Goal: Task Accomplishment & Management: Manage account settings

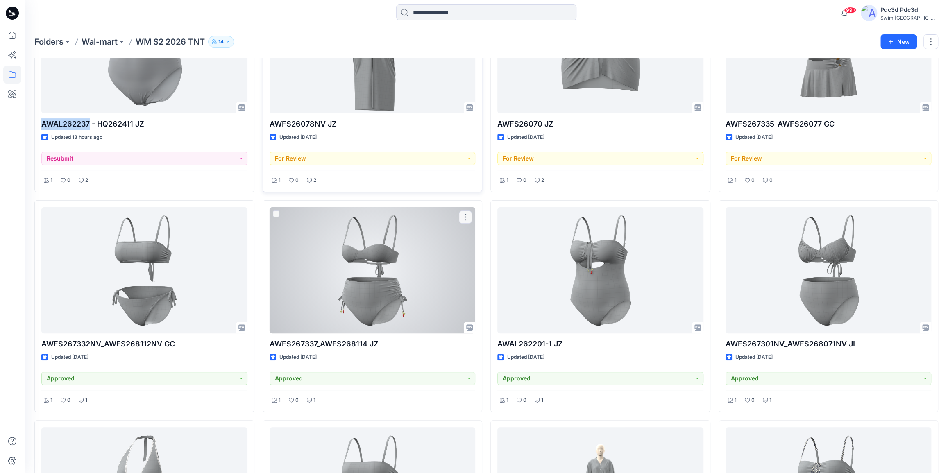
scroll to position [149, 0]
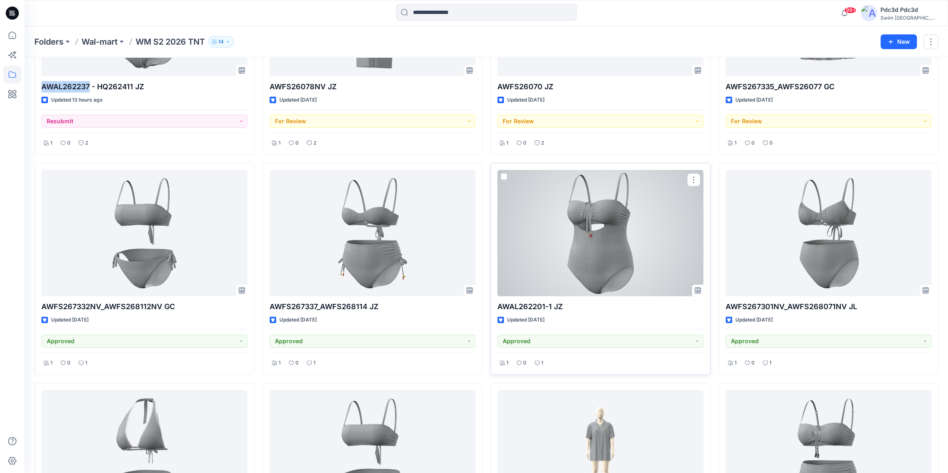
click at [613, 206] on div at bounding box center [600, 233] width 206 height 126
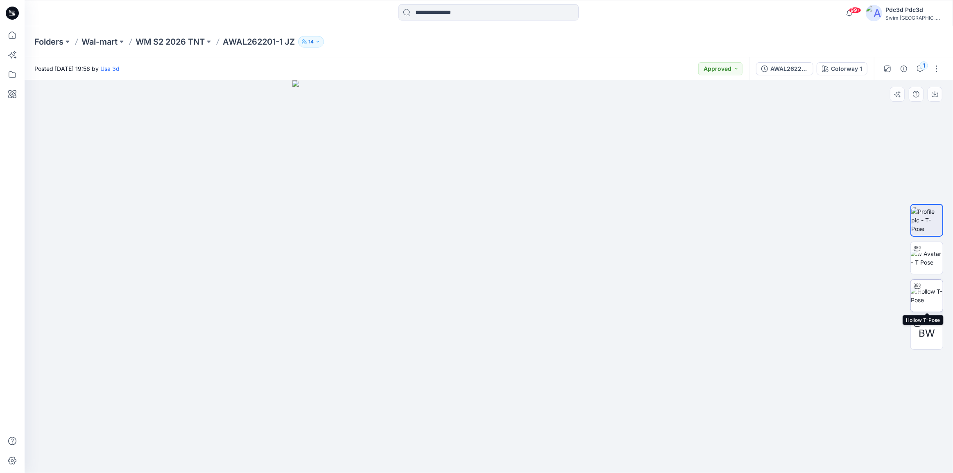
click at [931, 287] on img at bounding box center [927, 295] width 32 height 17
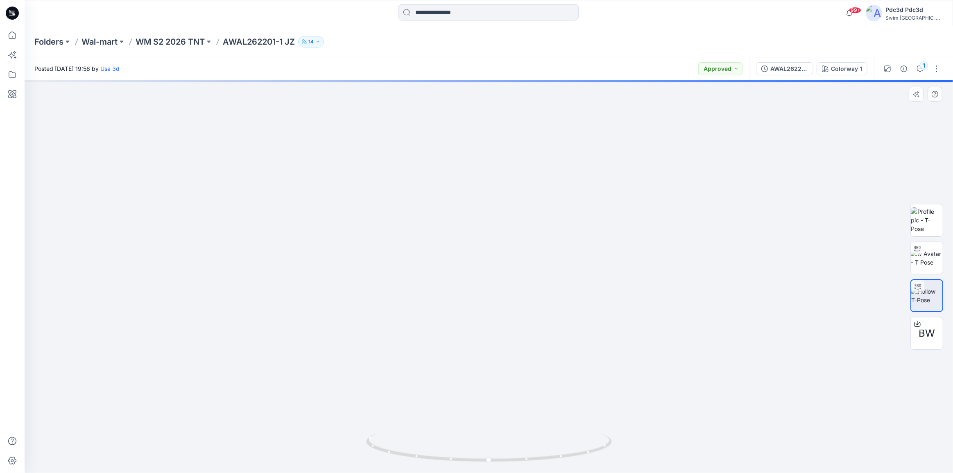
drag, startPoint x: 551, startPoint y: 177, endPoint x: 526, endPoint y: 323, distance: 148.2
click at [529, 331] on img at bounding box center [488, 256] width 691 height 434
drag, startPoint x: 562, startPoint y: 454, endPoint x: 614, endPoint y: 434, distance: 56.1
click at [614, 434] on div at bounding box center [489, 276] width 928 height 393
click at [158, 41] on p "WM S2 2026 TNT" at bounding box center [170, 41] width 69 height 11
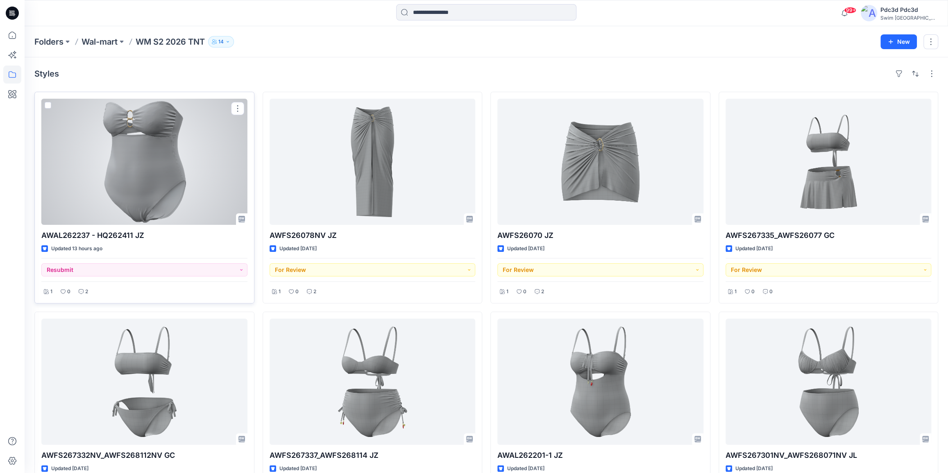
click at [119, 175] on div at bounding box center [144, 162] width 206 height 126
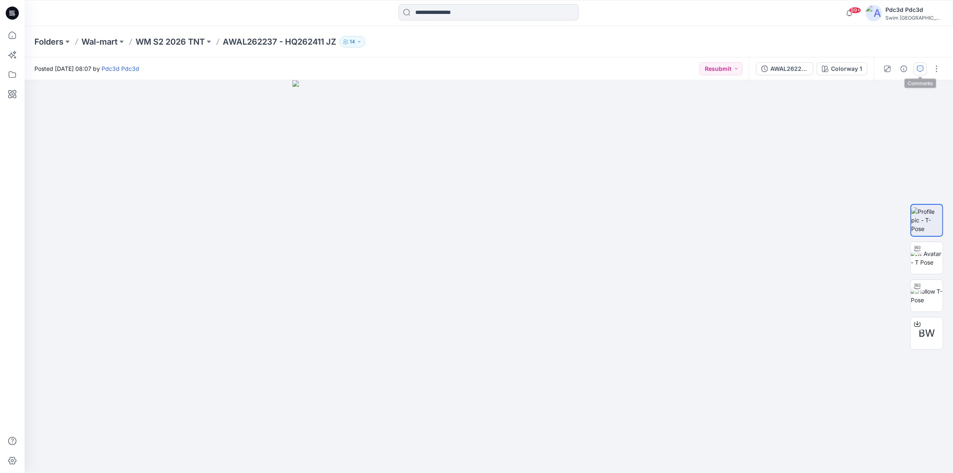
click at [921, 66] on icon "button" at bounding box center [920, 69] width 7 height 7
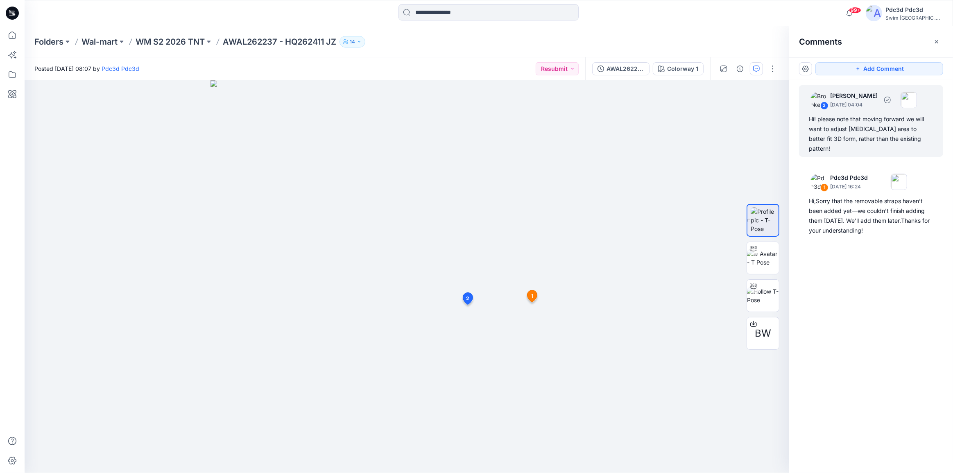
click at [837, 132] on div "Hi! please note that moving forward we will want to adjust crotch area to bette…" at bounding box center [871, 133] width 124 height 39
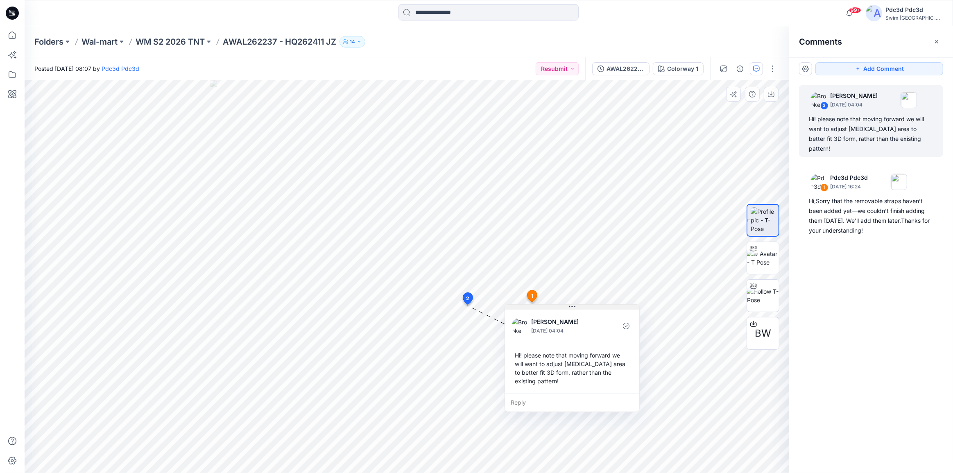
drag, startPoint x: 557, startPoint y: 311, endPoint x: 607, endPoint y: 298, distance: 51.6
click at [607, 305] on button at bounding box center [572, 307] width 134 height 5
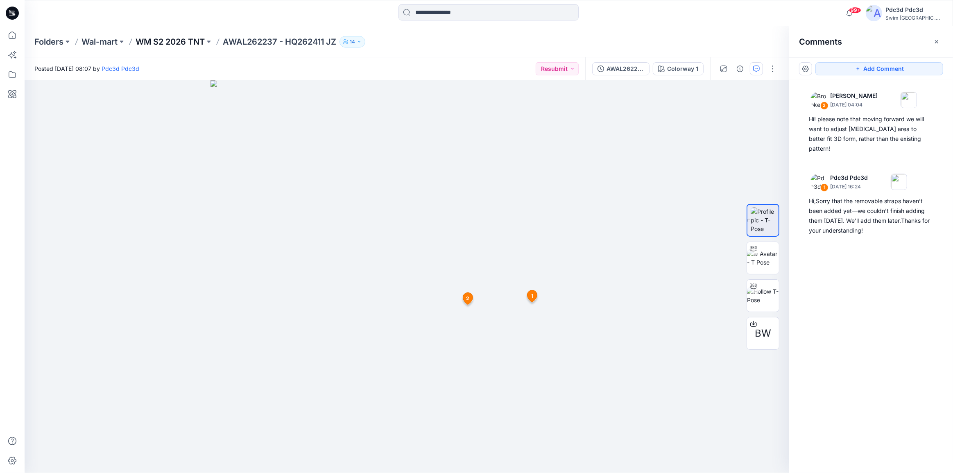
click at [189, 40] on p "WM S2 2026 TNT" at bounding box center [170, 41] width 69 height 11
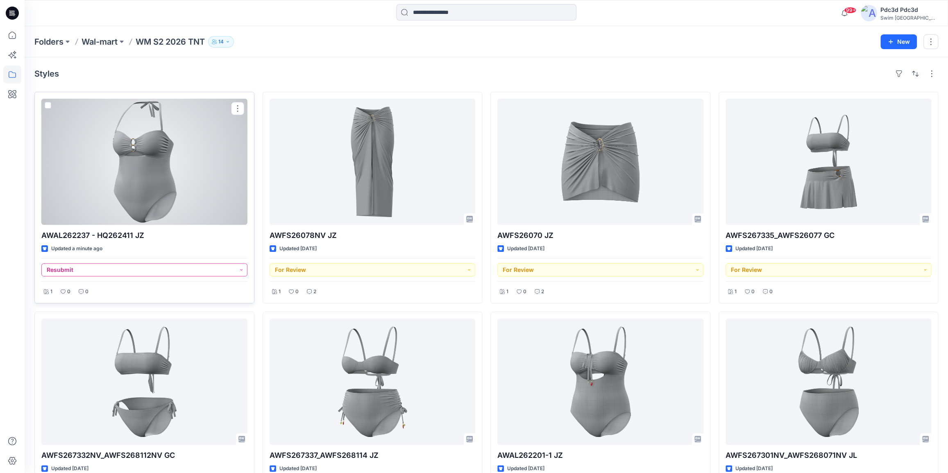
click at [240, 269] on button "Resubmit" at bounding box center [144, 269] width 206 height 13
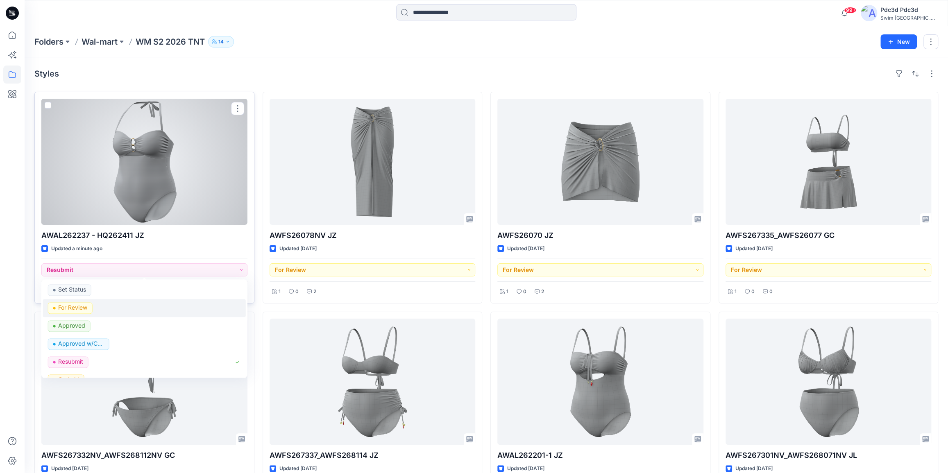
click at [80, 308] on p "For Review" at bounding box center [72, 307] width 29 height 11
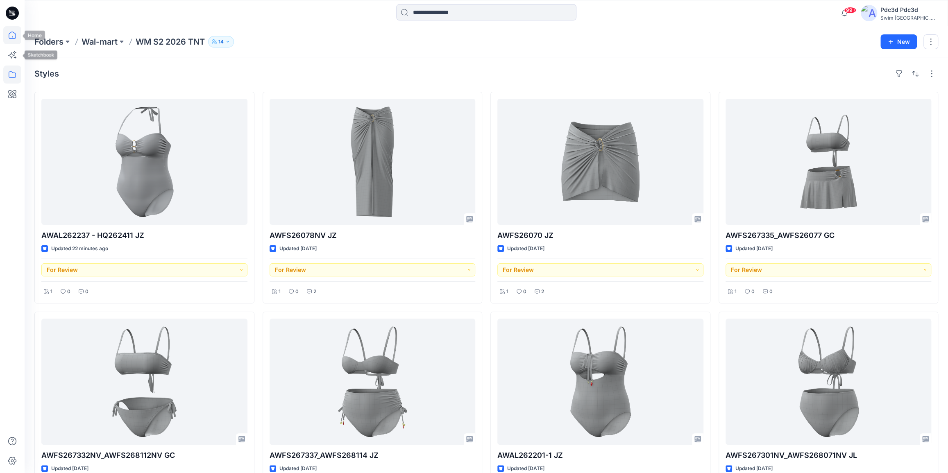
click at [11, 36] on icon at bounding box center [12, 35] width 18 height 18
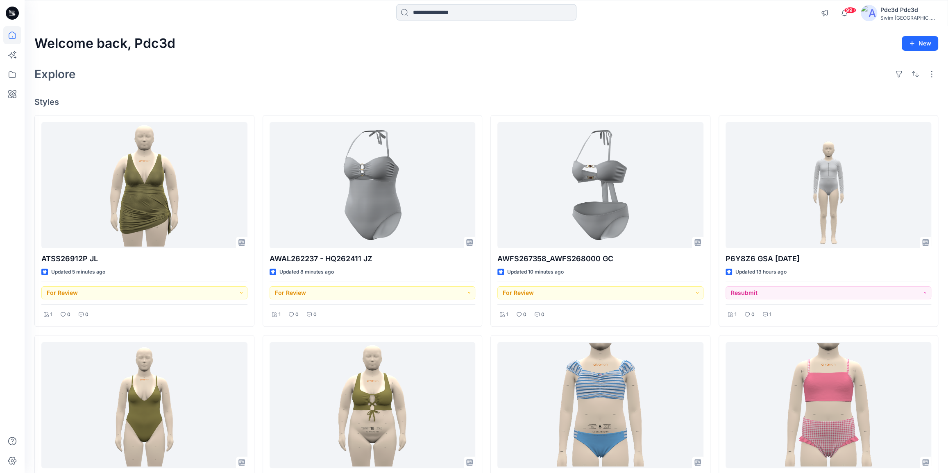
click at [439, 14] on input at bounding box center [486, 12] width 180 height 16
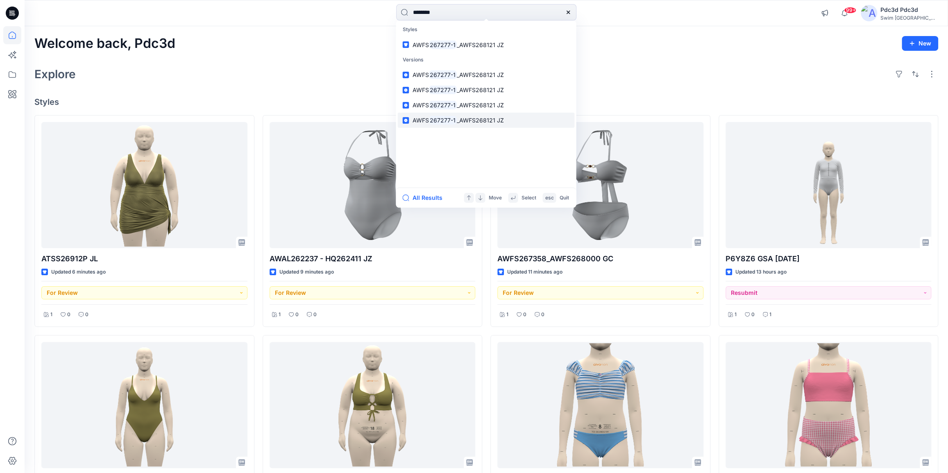
type input "********"
click at [489, 125] on link "AWFS 267277-1 _AWFS268121 JZ" at bounding box center [485, 120] width 177 height 15
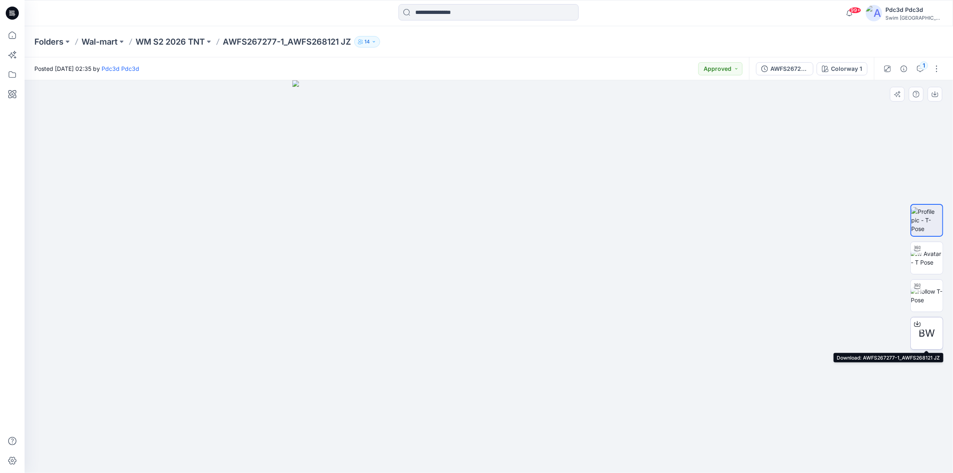
click at [918, 323] on icon at bounding box center [917, 324] width 7 height 7
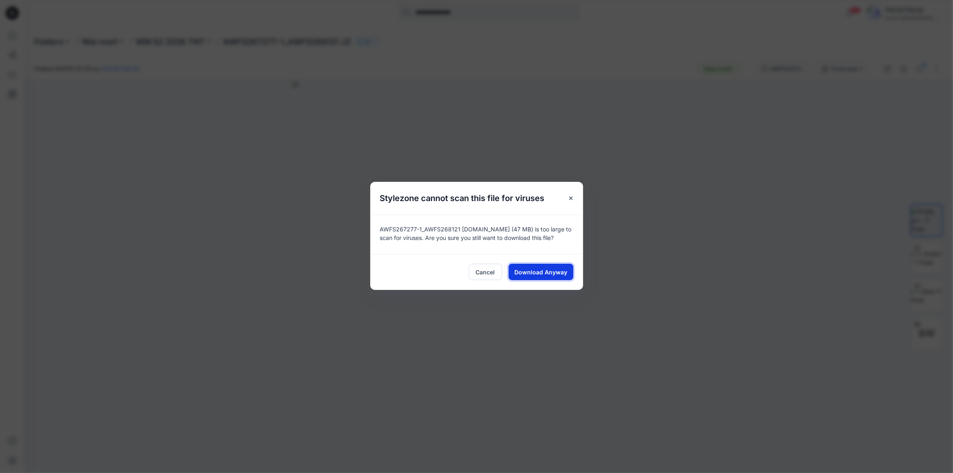
click at [536, 278] on button "Download Anyway" at bounding box center [541, 272] width 65 height 16
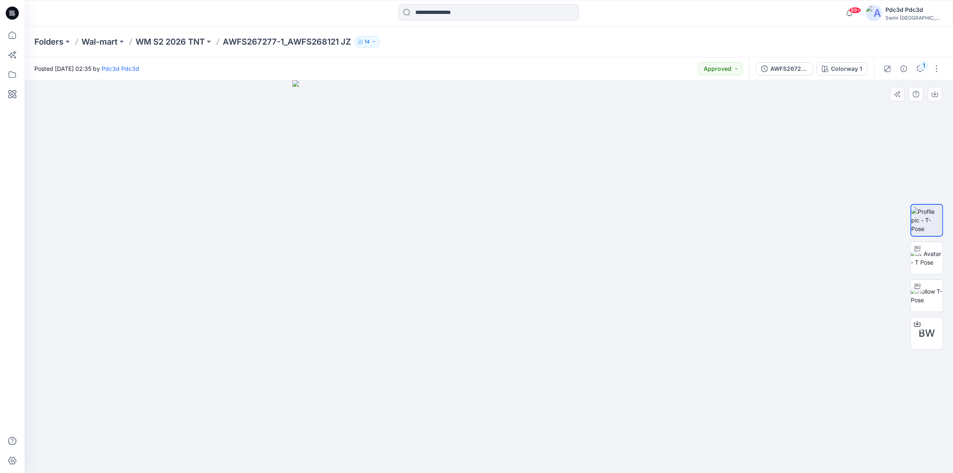
click at [540, 446] on img at bounding box center [488, 276] width 393 height 393
click at [12, 35] on icon at bounding box center [12, 35] width 18 height 18
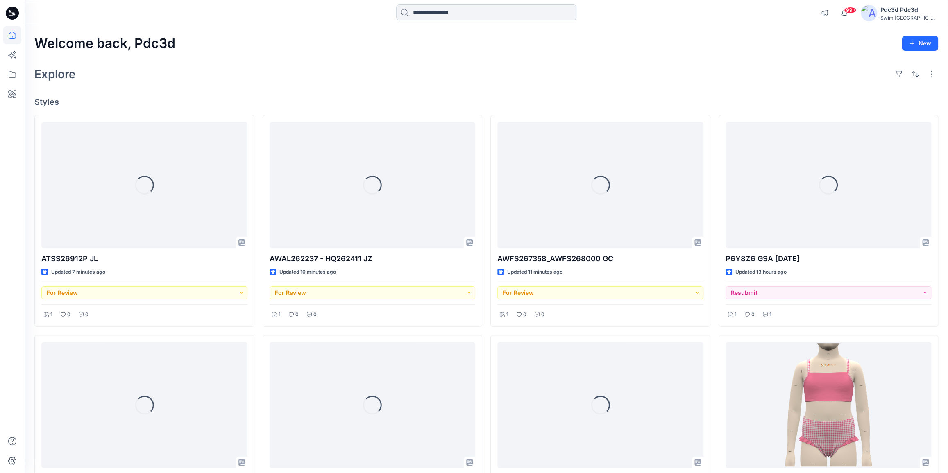
click at [430, 11] on input at bounding box center [486, 12] width 180 height 16
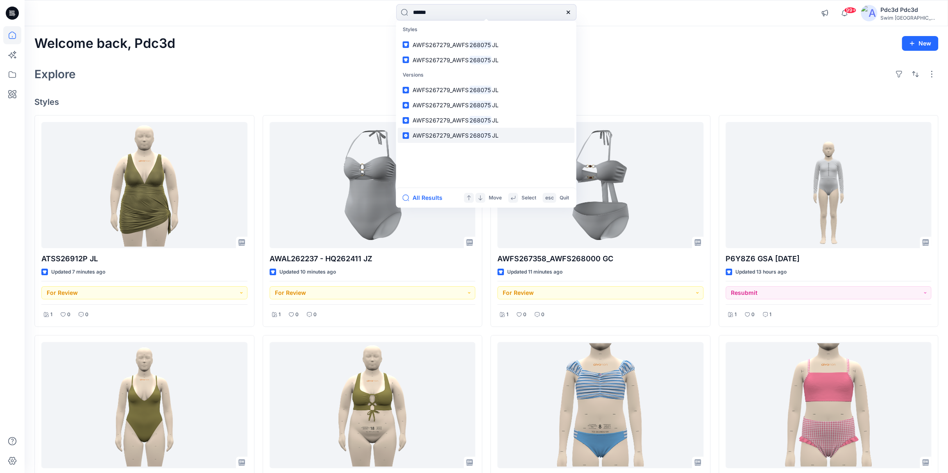
type input "******"
click at [480, 135] on mark "268075" at bounding box center [480, 135] width 24 height 9
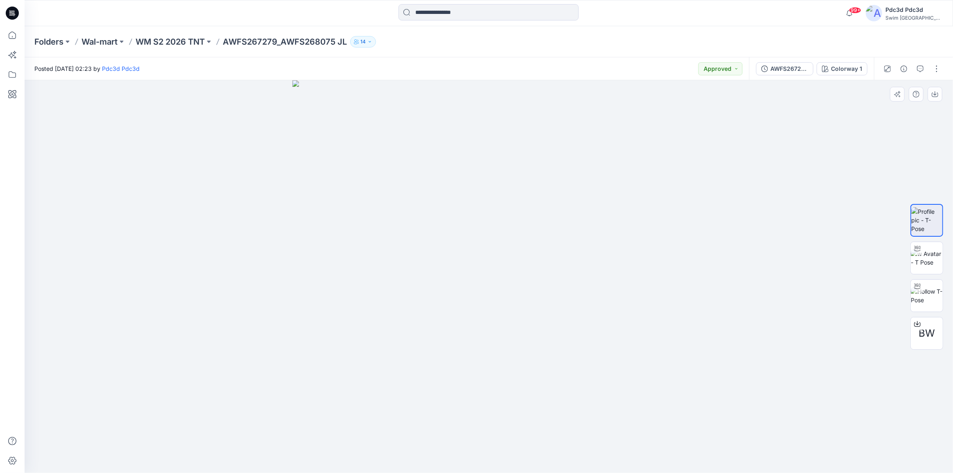
click at [489, 425] on img at bounding box center [488, 276] width 393 height 393
drag, startPoint x: 520, startPoint y: 425, endPoint x: 430, endPoint y: 413, distance: 91.4
click at [430, 413] on img at bounding box center [488, 276] width 393 height 393
click at [12, 41] on icon at bounding box center [12, 35] width 18 height 18
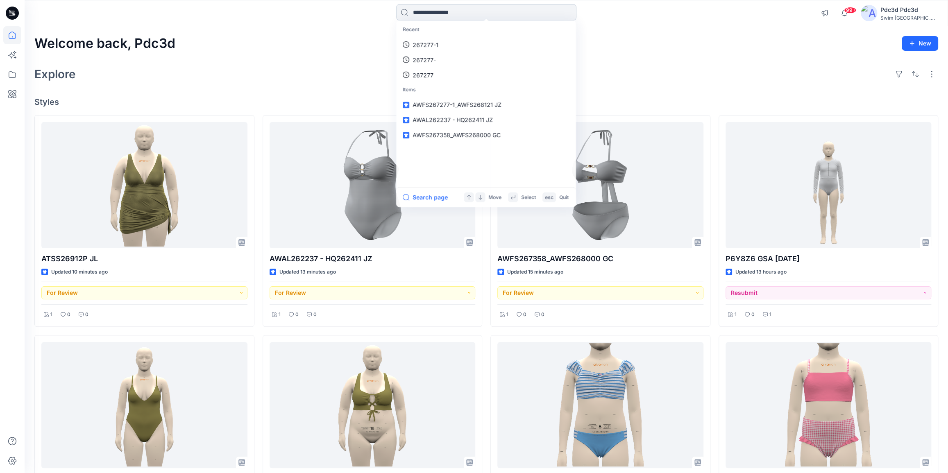
click at [455, 14] on input at bounding box center [486, 12] width 180 height 16
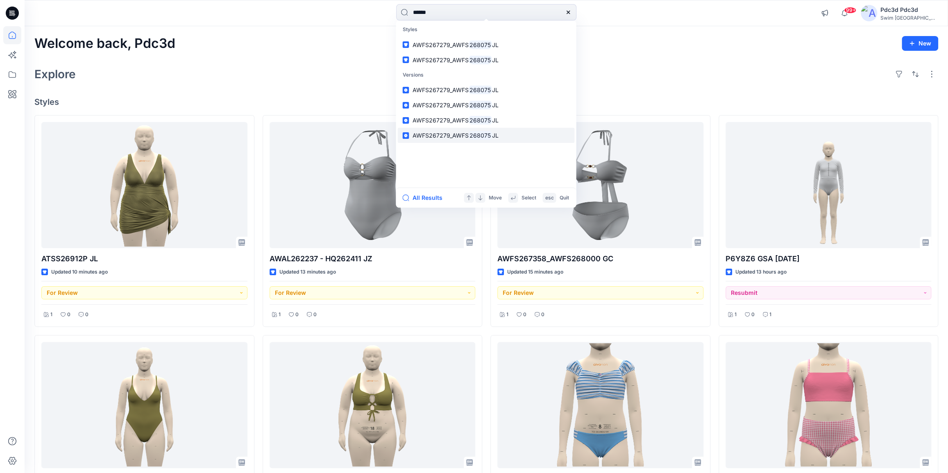
type input "******"
click at [483, 139] on mark "268075" at bounding box center [480, 135] width 24 height 9
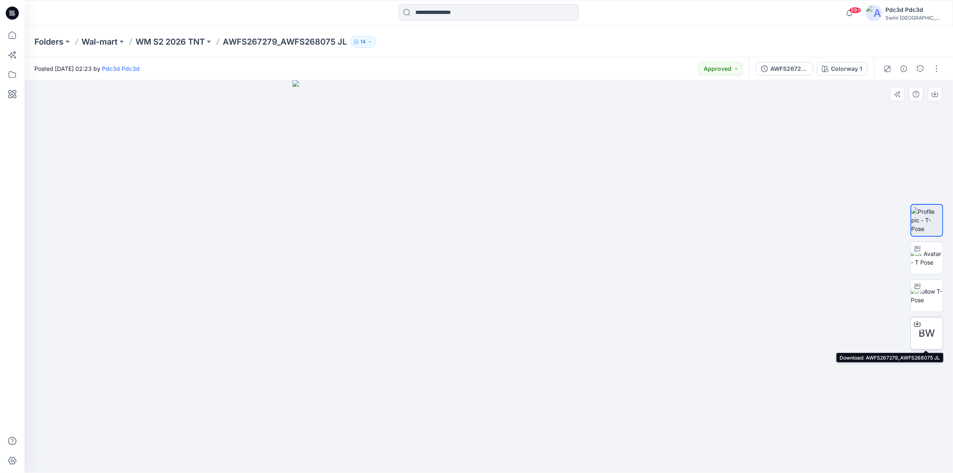
click at [919, 322] on icon at bounding box center [917, 324] width 7 height 5
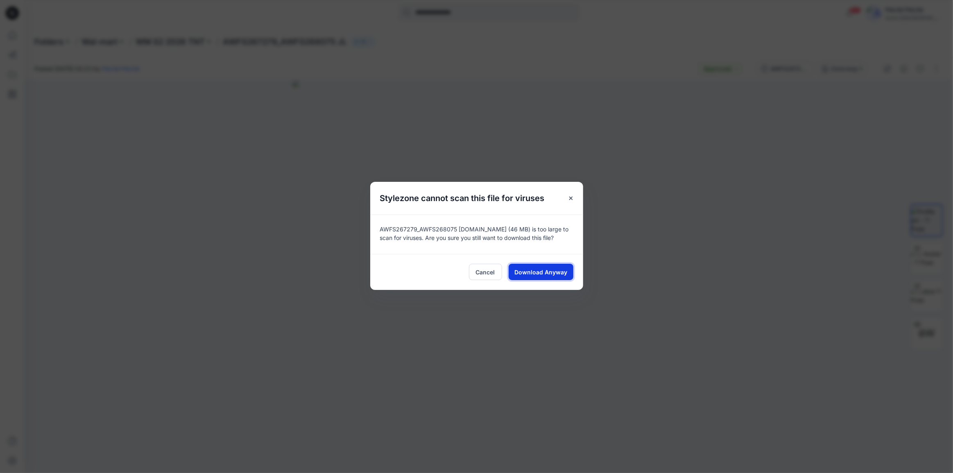
click at [532, 276] on span "Download Anyway" at bounding box center [540, 272] width 53 height 9
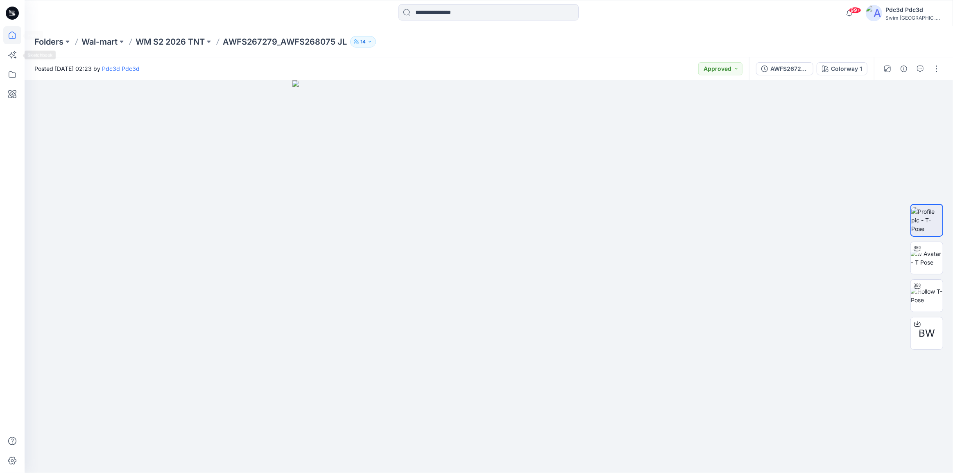
click at [13, 39] on icon at bounding box center [12, 35] width 18 height 18
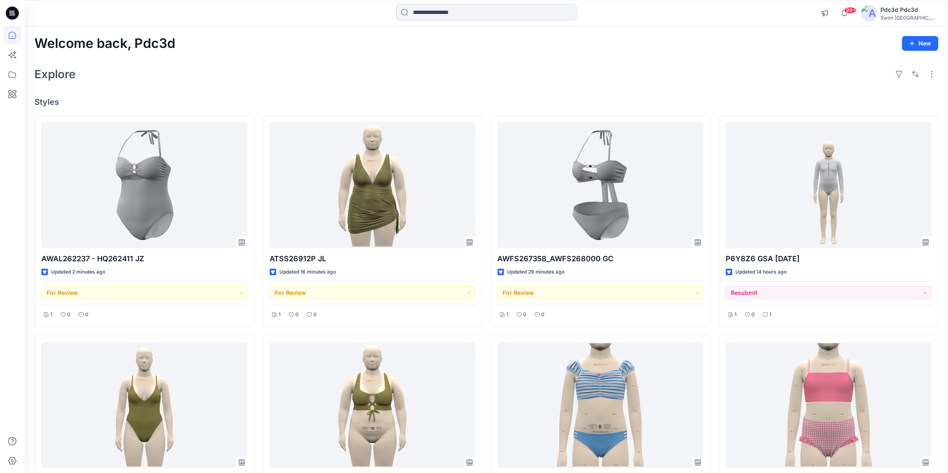
click at [498, 13] on input at bounding box center [486, 12] width 180 height 16
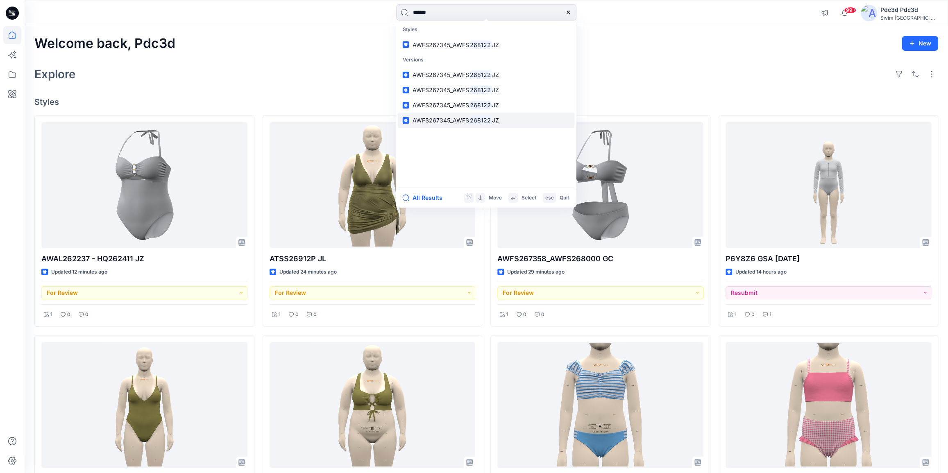
type input "******"
click at [486, 116] on mark "268122" at bounding box center [479, 119] width 23 height 9
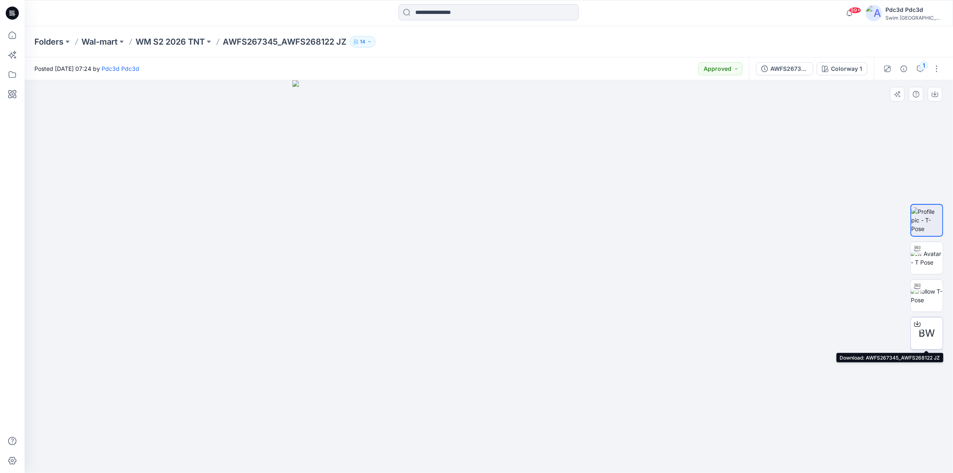
click at [916, 323] on icon at bounding box center [917, 324] width 7 height 7
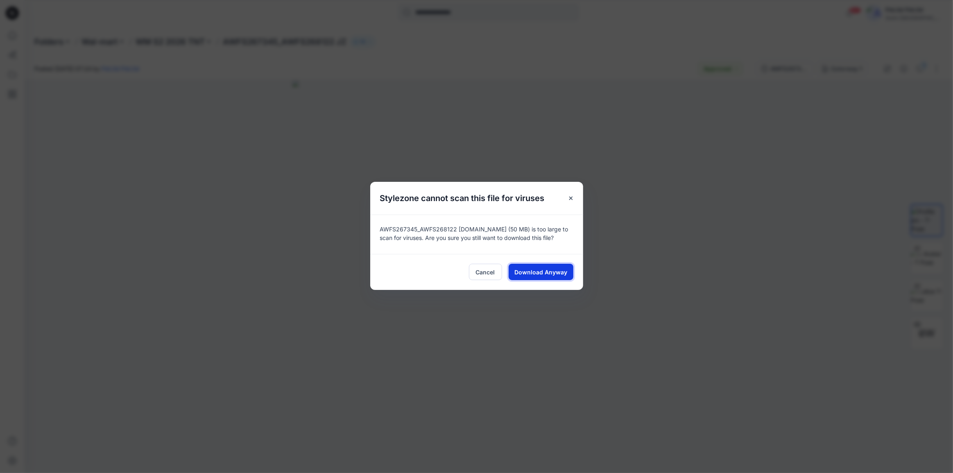
click at [542, 276] on span "Download Anyway" at bounding box center [540, 272] width 53 height 9
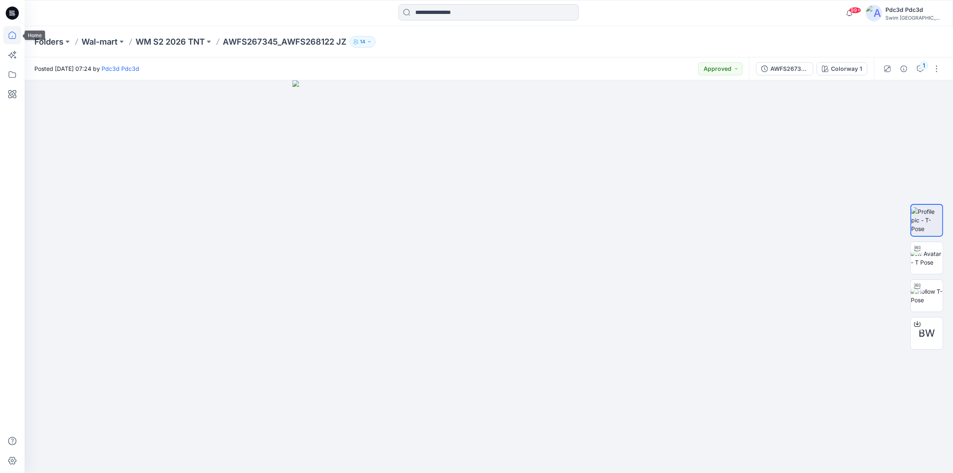
click at [9, 32] on icon at bounding box center [12, 35] width 18 height 18
click at [925, 313] on img at bounding box center [927, 314] width 32 height 17
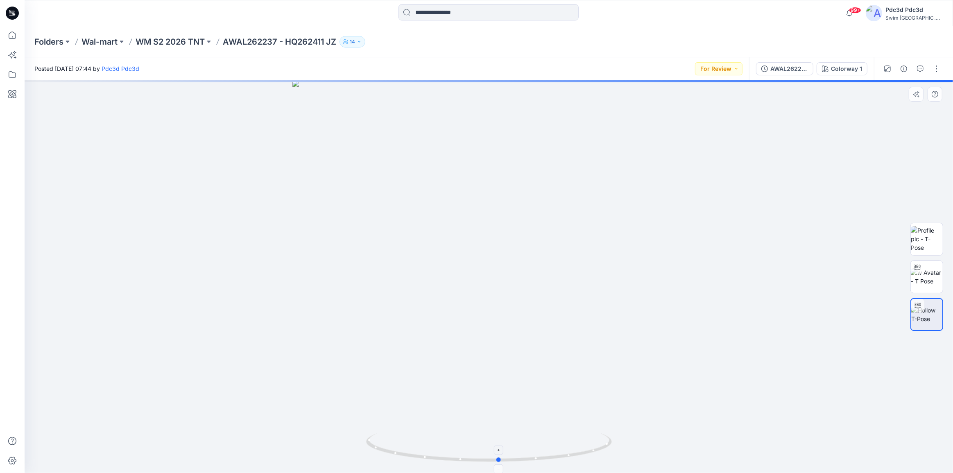
drag, startPoint x: 576, startPoint y: 459, endPoint x: 586, endPoint y: 445, distance: 17.3
click at [586, 445] on icon at bounding box center [490, 448] width 248 height 31
drag, startPoint x: 571, startPoint y: 457, endPoint x: 469, endPoint y: 448, distance: 102.8
click at [469, 448] on icon at bounding box center [490, 448] width 248 height 31
click at [939, 68] on button "button" at bounding box center [936, 68] width 13 height 13
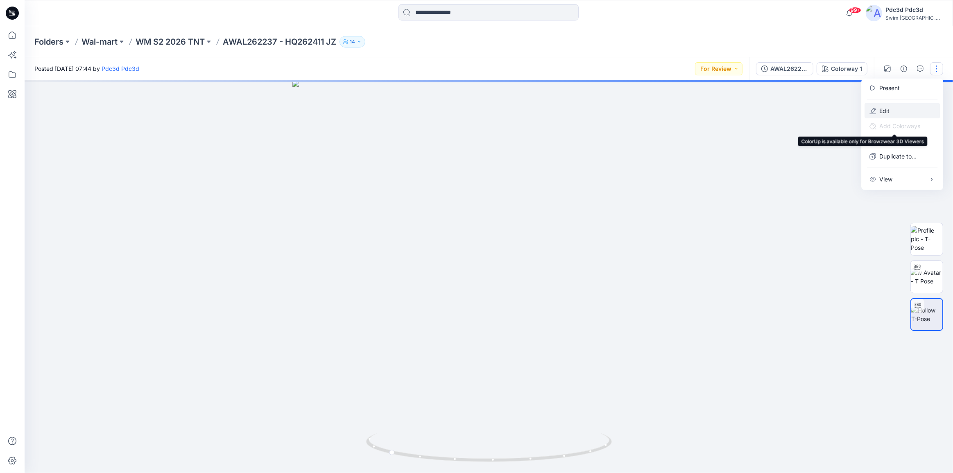
click at [885, 113] on p "Edit" at bounding box center [884, 110] width 10 height 9
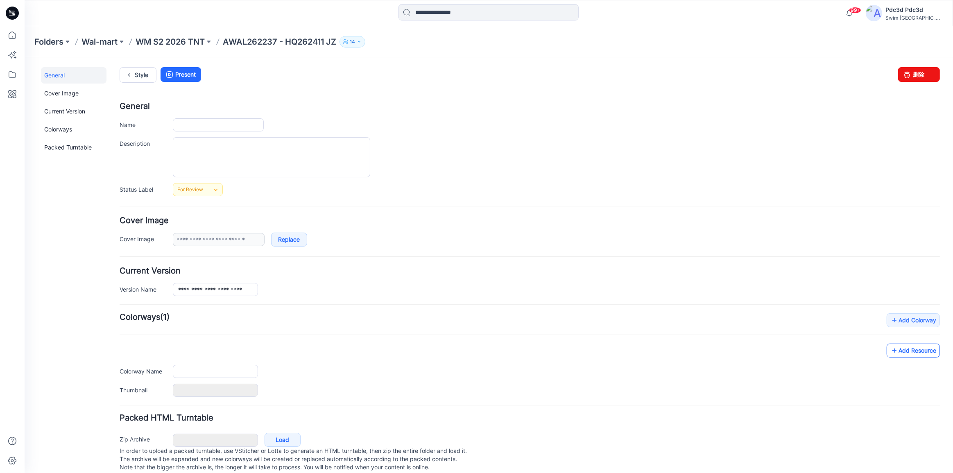
type input "**********"
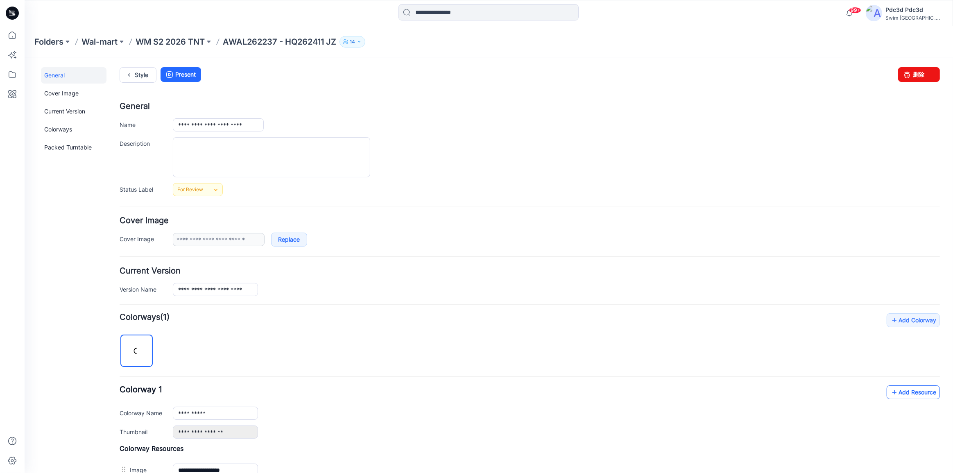
click at [890, 392] on icon at bounding box center [894, 391] width 8 height 13
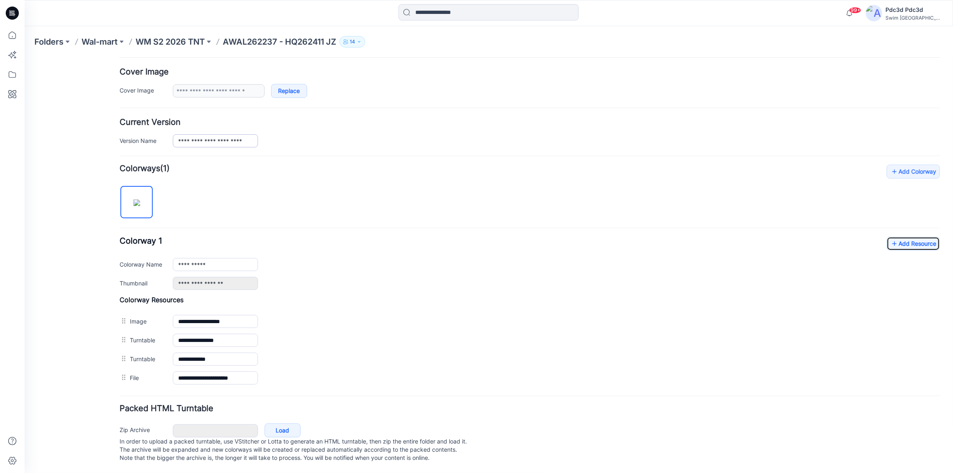
scroll to position [156, 0]
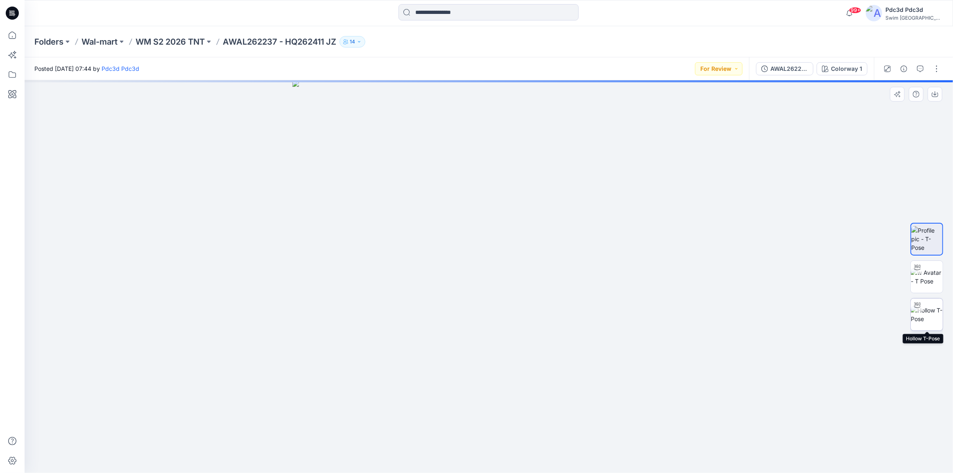
click at [928, 317] on img at bounding box center [927, 314] width 32 height 17
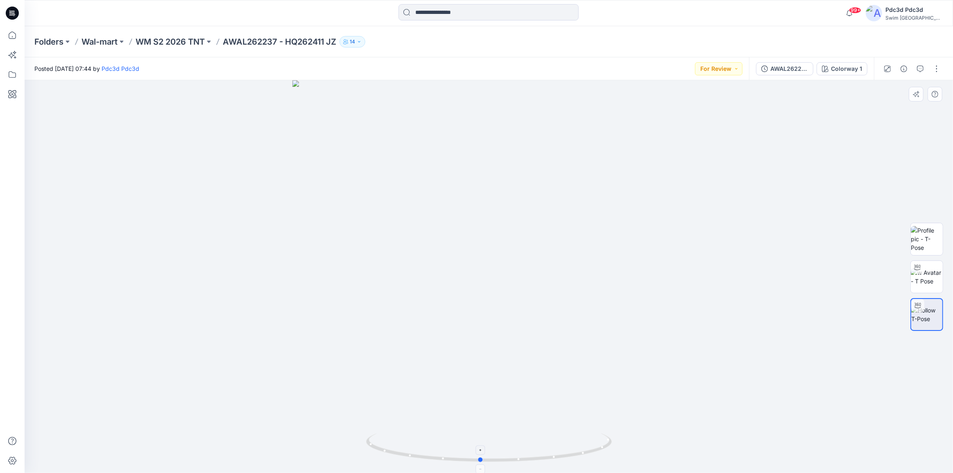
drag, startPoint x: 567, startPoint y: 458, endPoint x: 559, endPoint y: 437, distance: 23.3
click at [559, 437] on icon at bounding box center [490, 448] width 248 height 31
drag, startPoint x: 581, startPoint y: 452, endPoint x: 489, endPoint y: 448, distance: 91.4
click at [489, 448] on icon at bounding box center [490, 448] width 248 height 31
drag, startPoint x: 543, startPoint y: 170, endPoint x: 518, endPoint y: 300, distance: 131.9
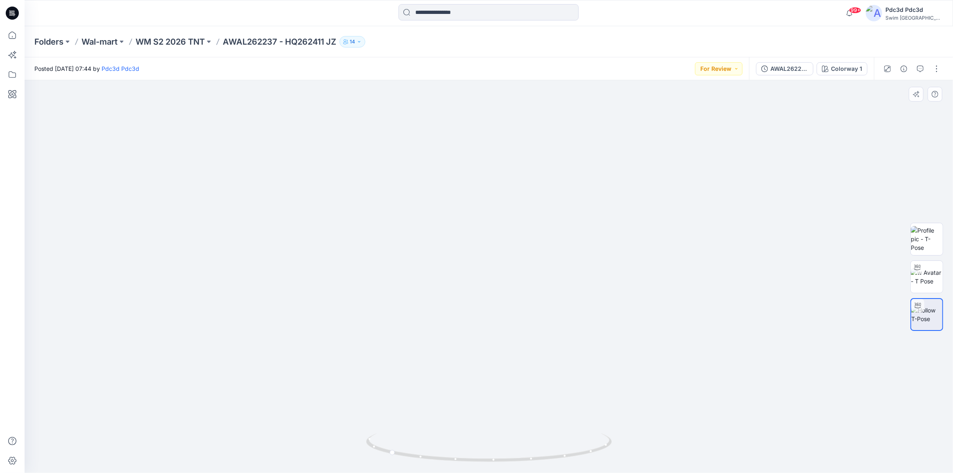
click at [518, 300] on img at bounding box center [489, 231] width 798 height 486
drag, startPoint x: 461, startPoint y: 463, endPoint x: 500, endPoint y: 464, distance: 38.5
click at [500, 464] on icon at bounding box center [490, 448] width 248 height 31
click at [765, 67] on icon "button" at bounding box center [764, 69] width 7 height 7
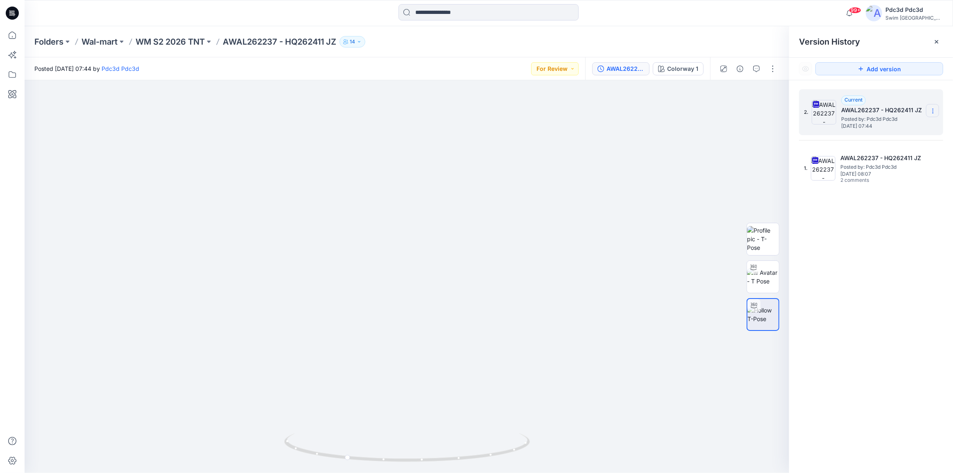
click at [932, 114] on section at bounding box center [932, 110] width 13 height 13
click at [867, 181] on span "Delete Version" at bounding box center [876, 180] width 38 height 10
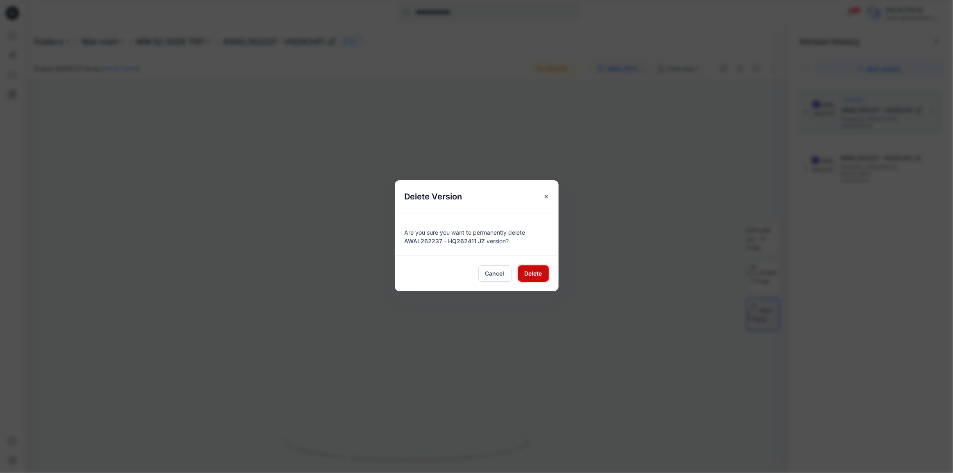
click at [536, 272] on span "Delete" at bounding box center [534, 273] width 18 height 9
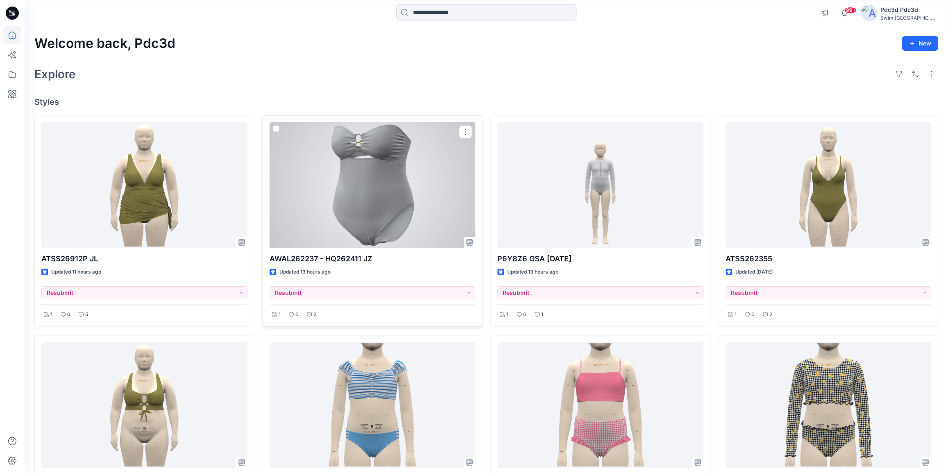
click at [385, 210] on div at bounding box center [372, 185] width 206 height 126
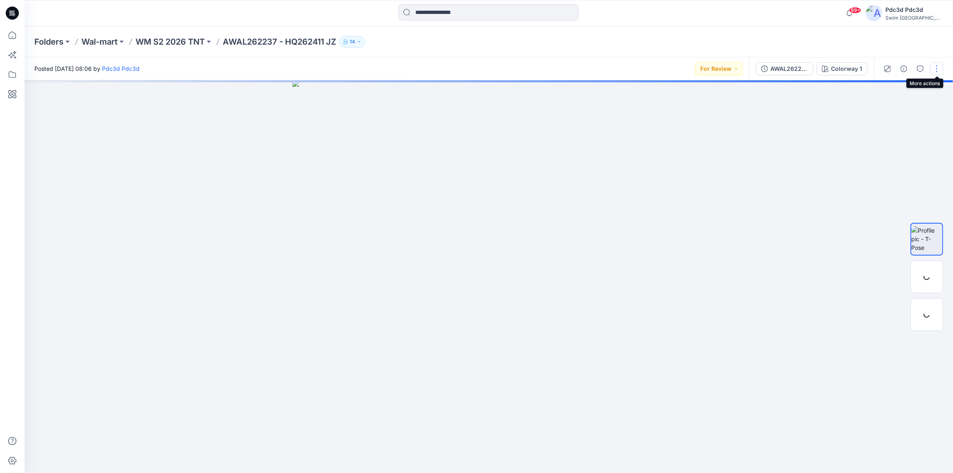
click at [933, 68] on button "button" at bounding box center [936, 68] width 13 height 13
click at [885, 109] on p "Edit" at bounding box center [884, 110] width 10 height 9
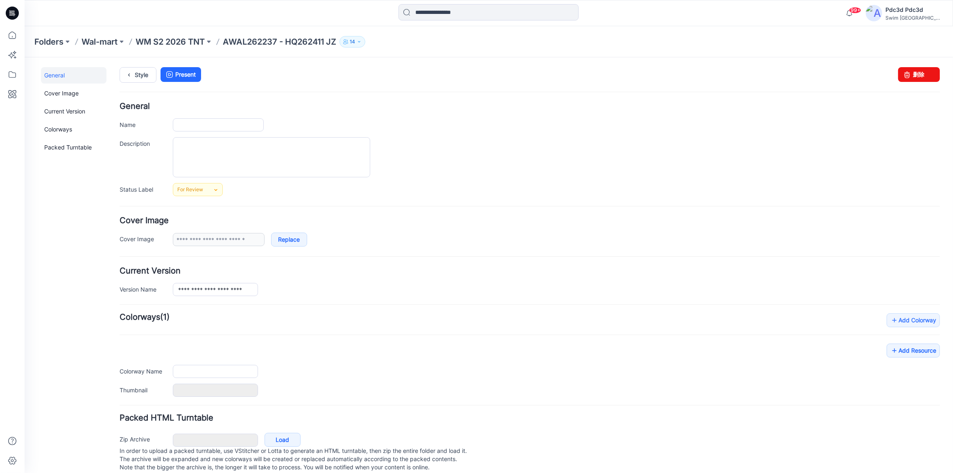
type input "**********"
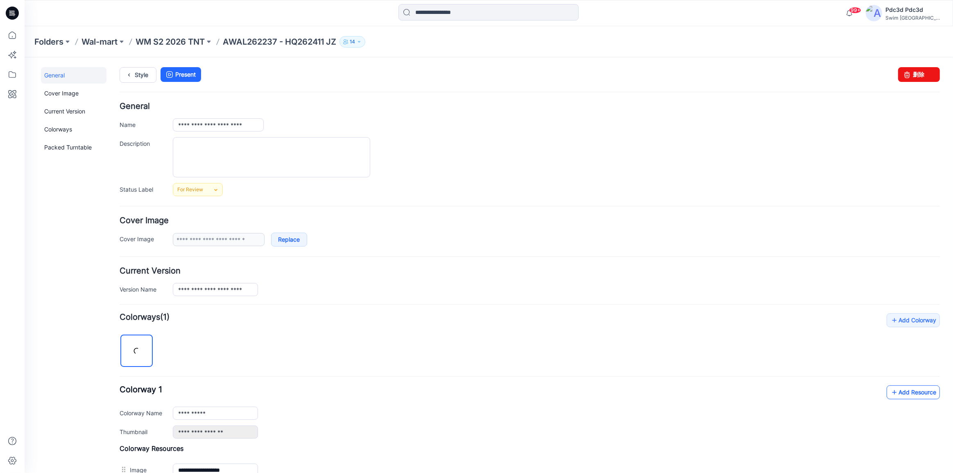
click at [890, 393] on icon at bounding box center [894, 391] width 8 height 13
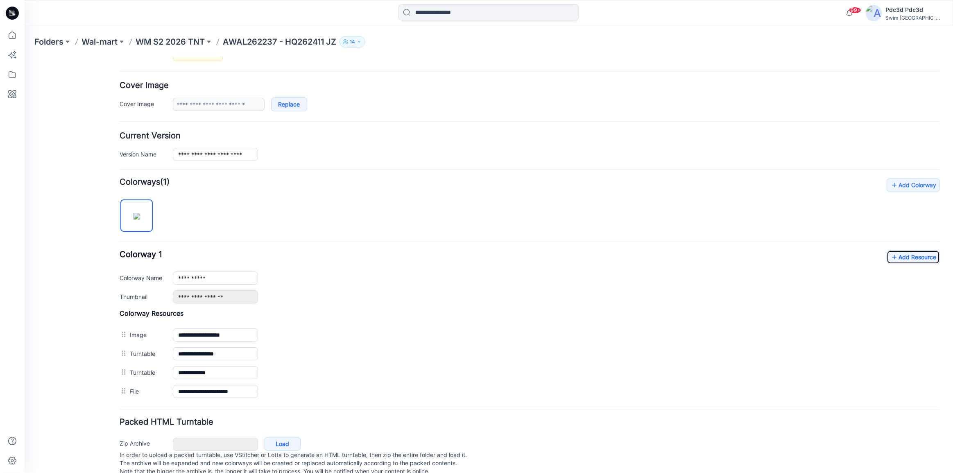
scroll to position [156, 0]
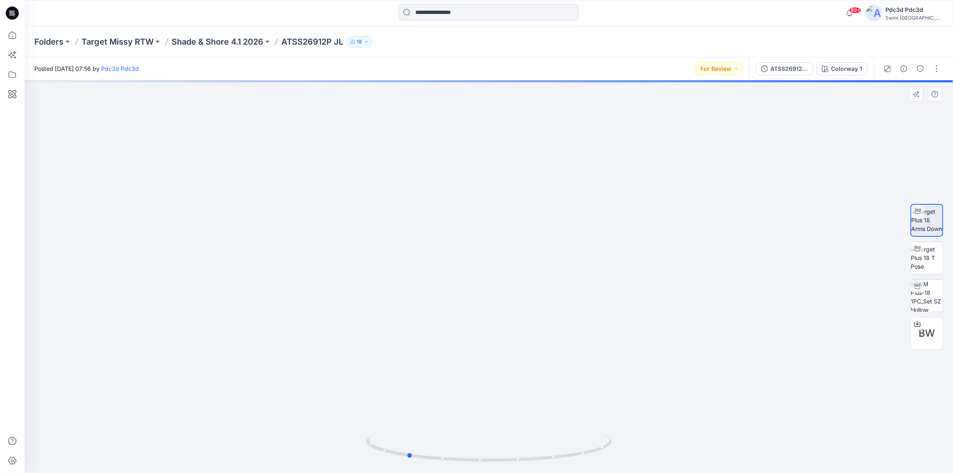
drag, startPoint x: 595, startPoint y: 452, endPoint x: 513, endPoint y: 426, distance: 86.0
click at [513, 426] on div at bounding box center [489, 276] width 928 height 393
drag, startPoint x: 471, startPoint y: 460, endPoint x: 567, endPoint y: 446, distance: 96.9
click at [567, 446] on icon at bounding box center [490, 448] width 248 height 31
drag, startPoint x: 553, startPoint y: 460, endPoint x: 552, endPoint y: 451, distance: 9.1
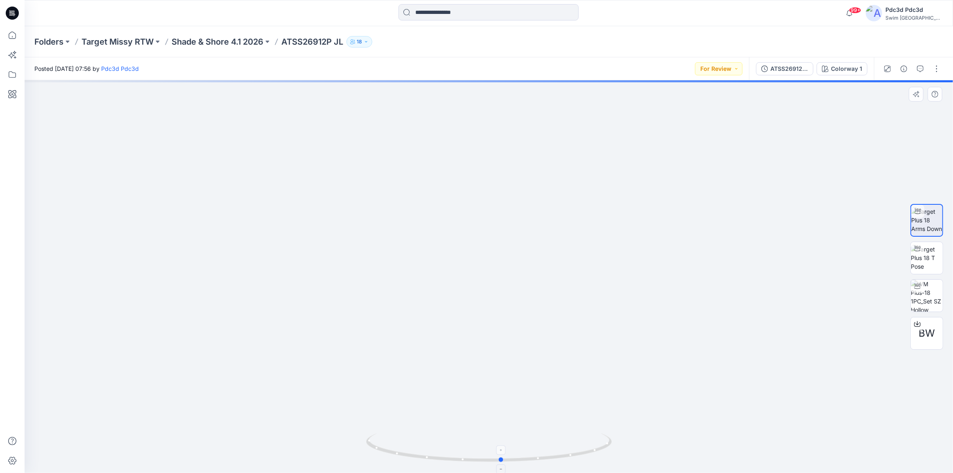
click at [552, 451] on icon at bounding box center [490, 448] width 248 height 31
